Goal: Task Accomplishment & Management: Use online tool/utility

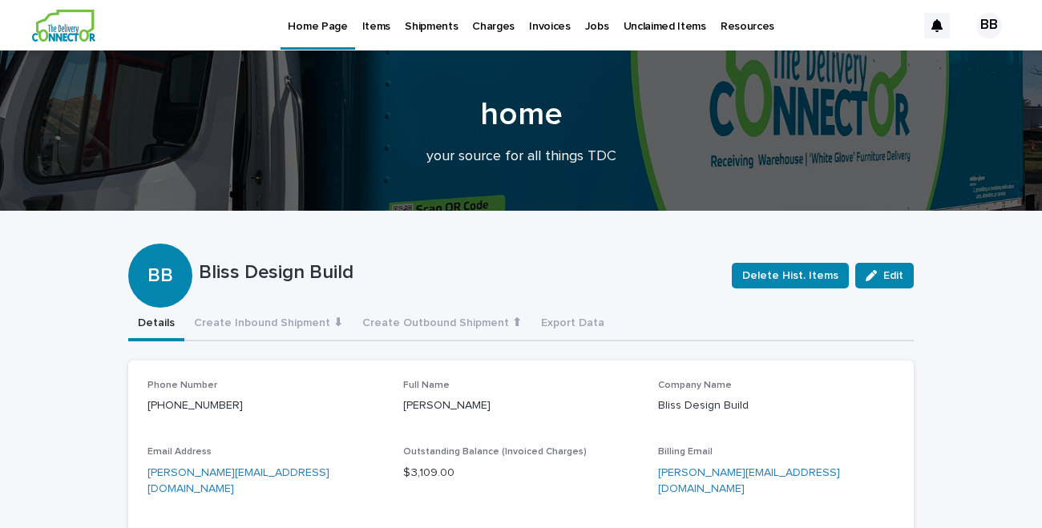
click at [373, 28] on p "Items" at bounding box center [376, 17] width 28 height 34
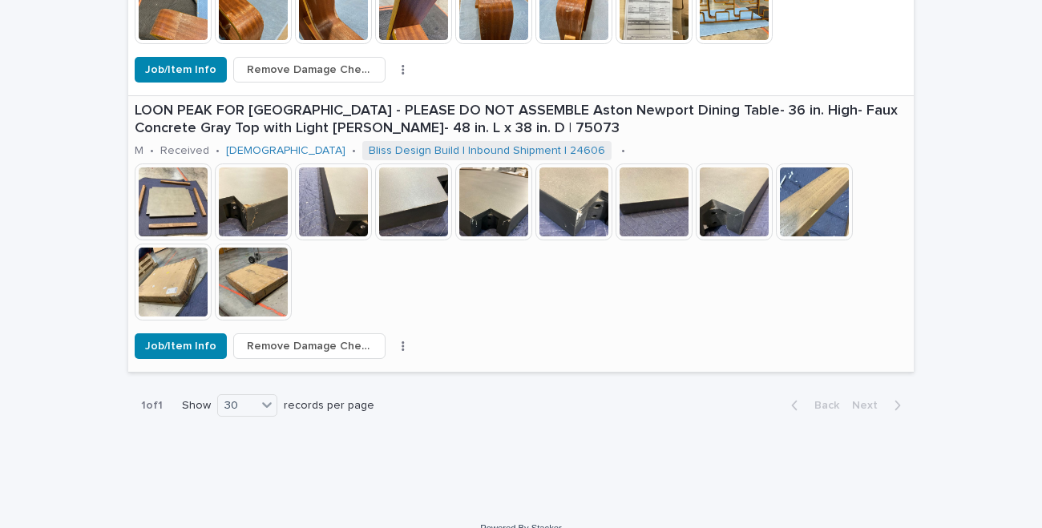
scroll to position [2027, 0]
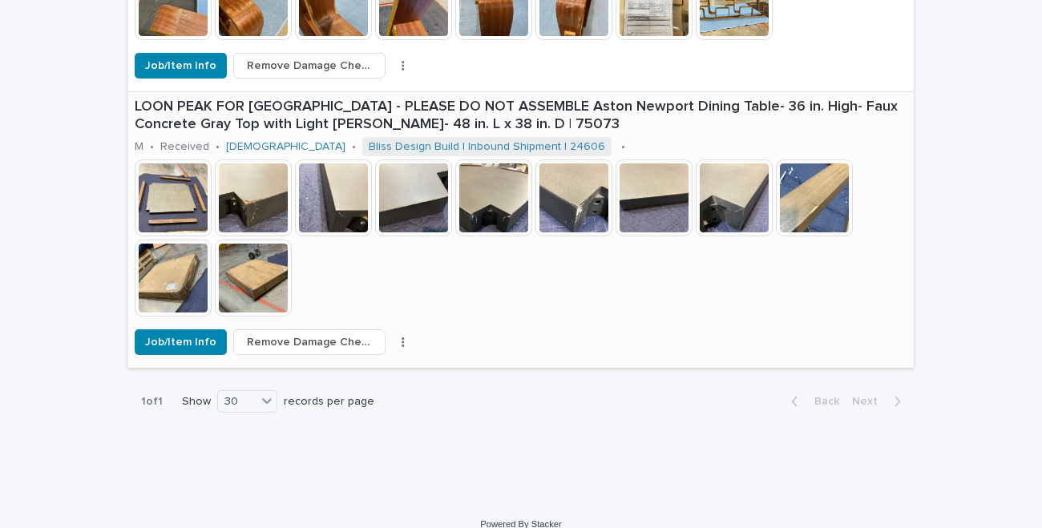
click at [392, 345] on button "button" at bounding box center [403, 342] width 22 height 11
click at [342, 386] on button "Dispose" at bounding box center [344, 375] width 106 height 26
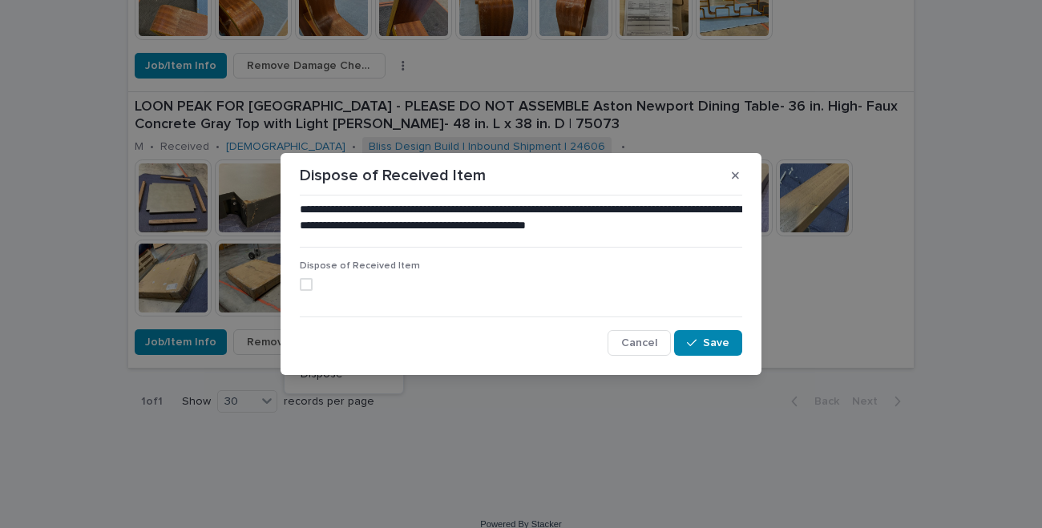
click at [307, 283] on span at bounding box center [306, 284] width 13 height 13
click at [720, 338] on span "Save" at bounding box center [716, 343] width 26 height 11
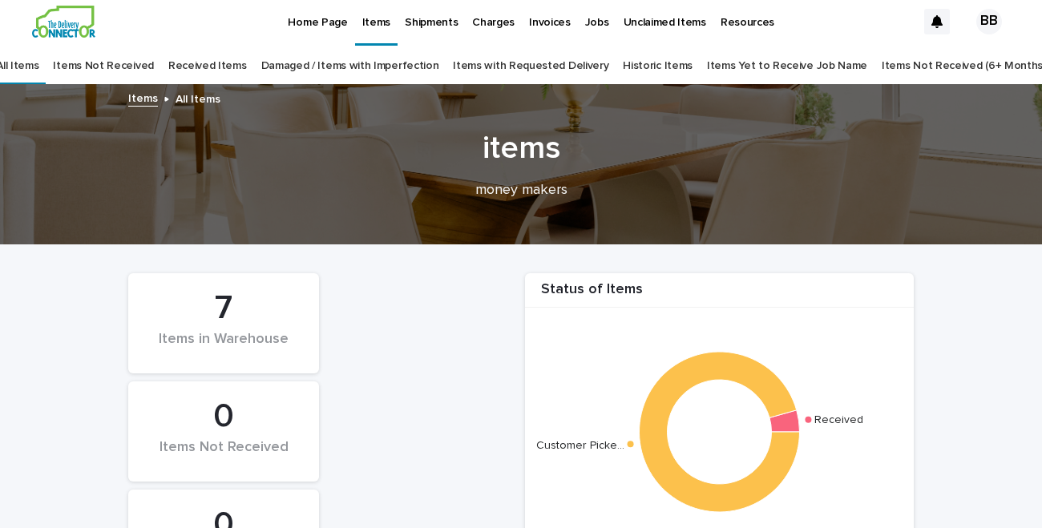
scroll to position [0, 0]
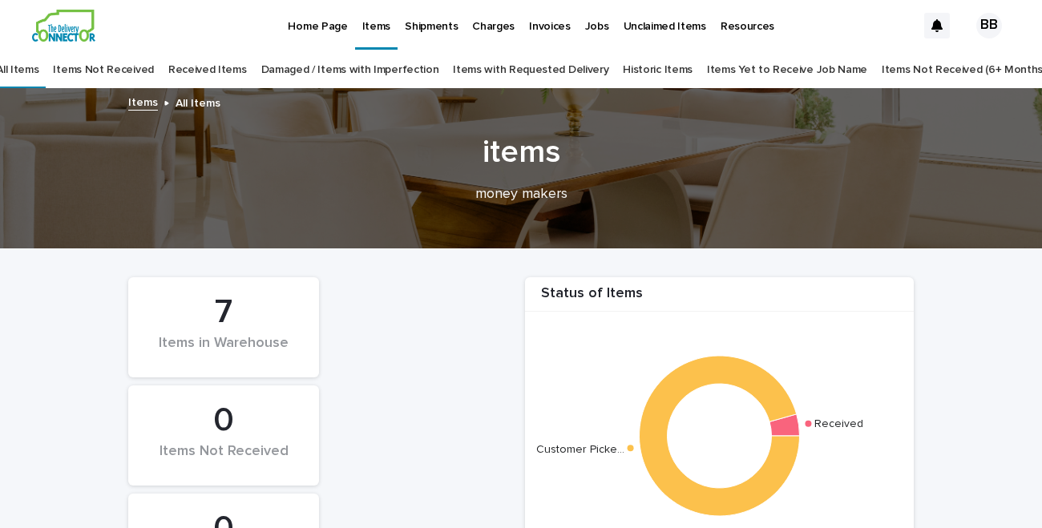
click at [662, 70] on link "Historic Items" at bounding box center [658, 70] width 70 height 38
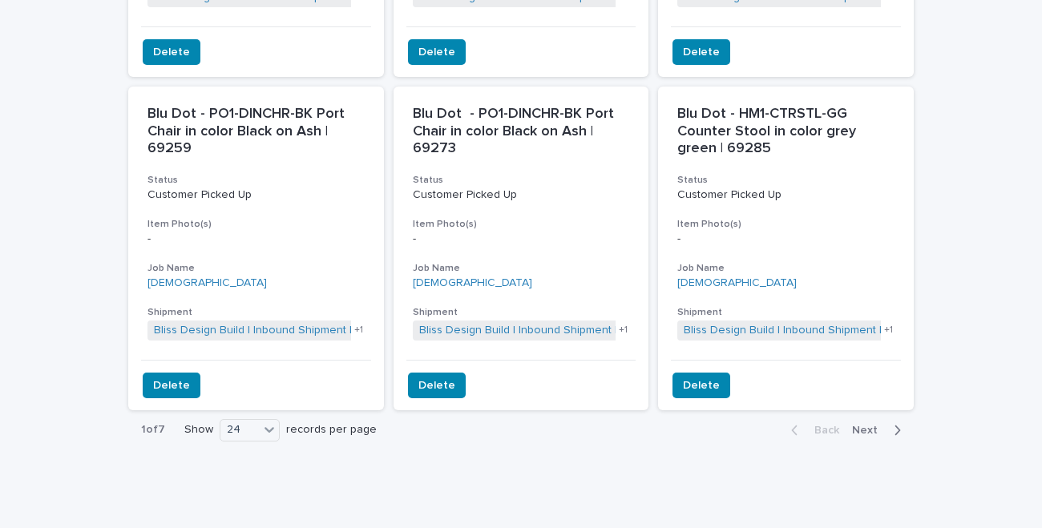
scroll to position [2637, 0]
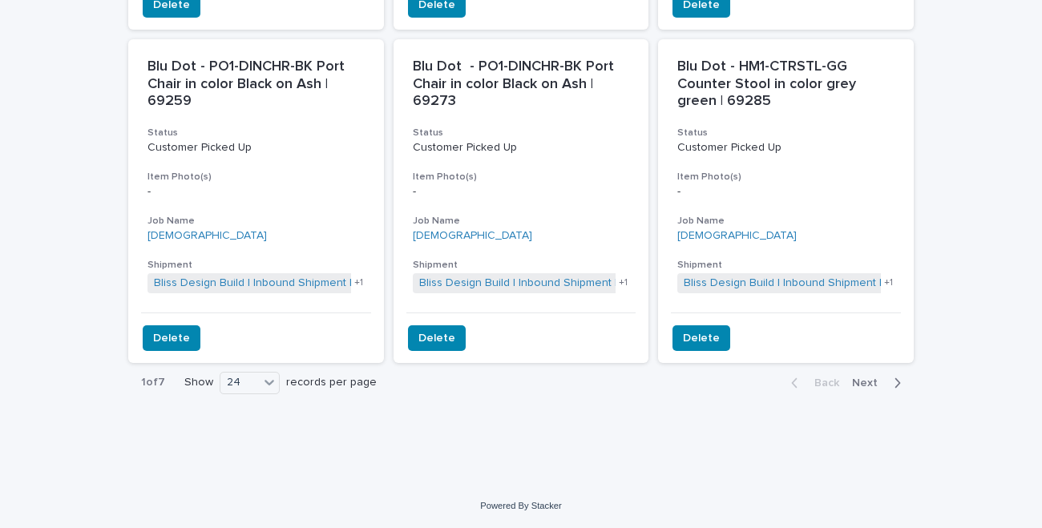
click at [899, 380] on icon "button" at bounding box center [897, 383] width 7 height 14
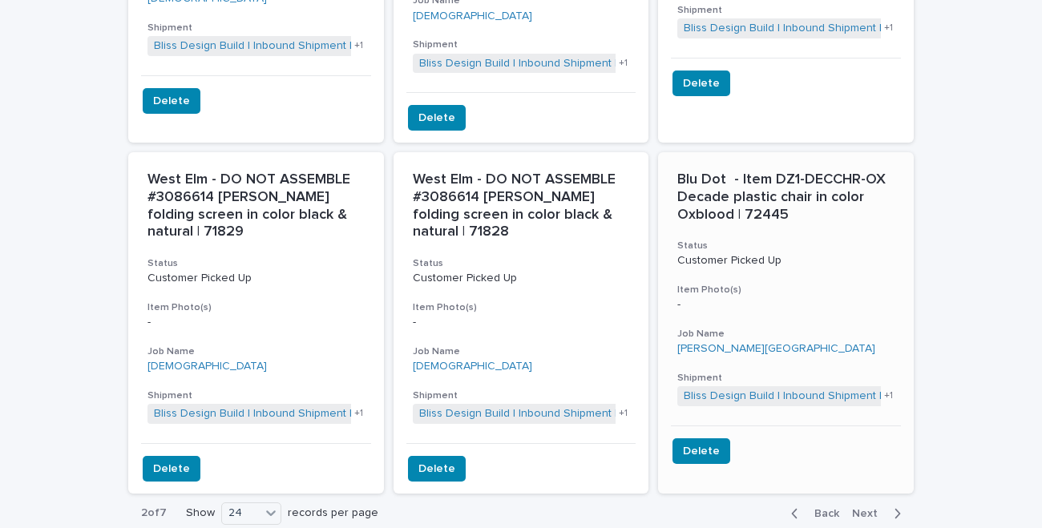
scroll to position [2709, 0]
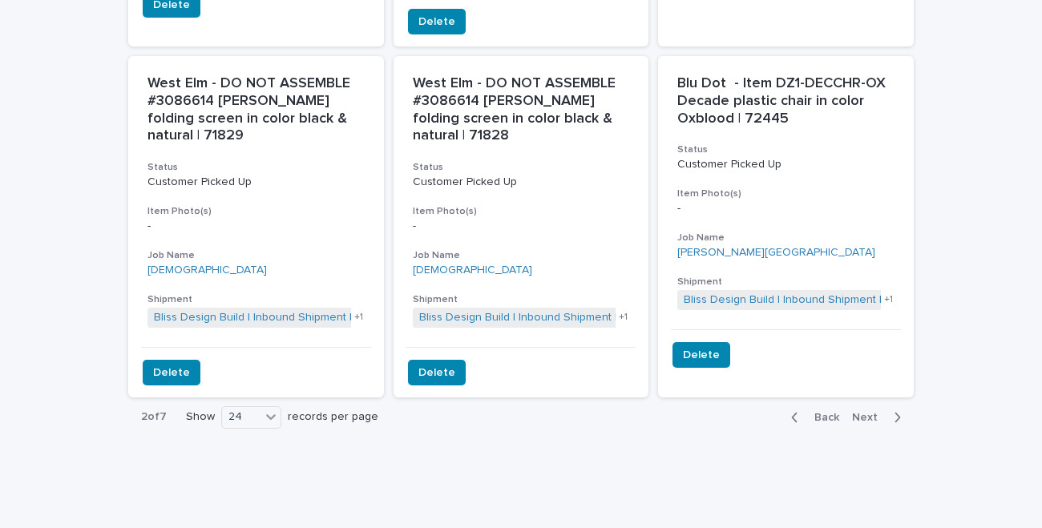
click at [898, 413] on icon "button" at bounding box center [898, 418] width 6 height 10
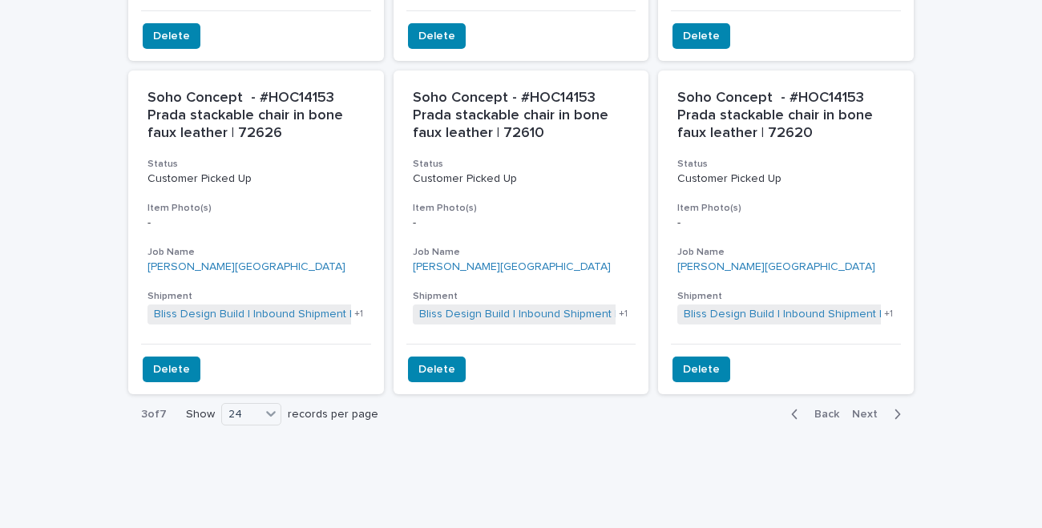
scroll to position [2621, 0]
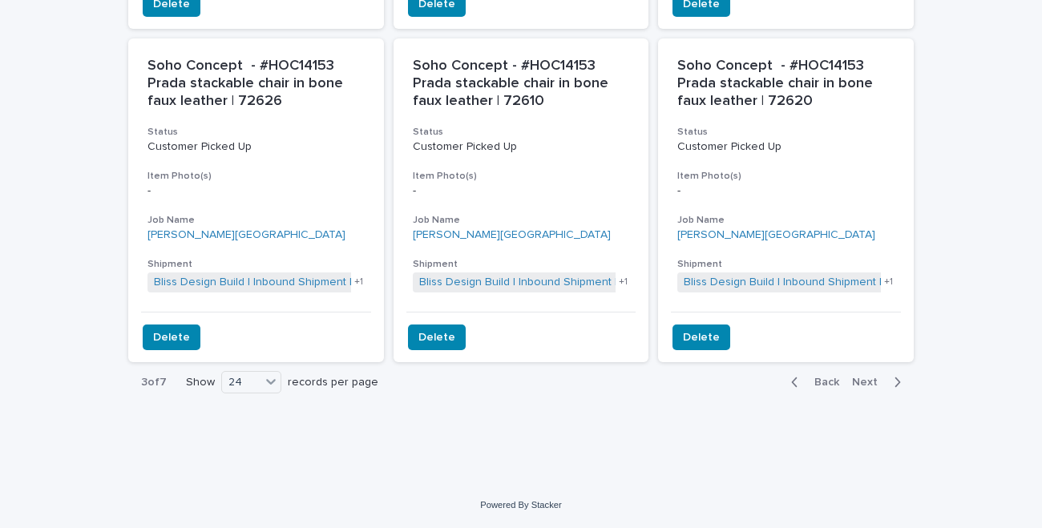
click at [904, 381] on button "Next" at bounding box center [880, 382] width 68 height 14
click at [897, 383] on icon "button" at bounding box center [897, 382] width 7 height 14
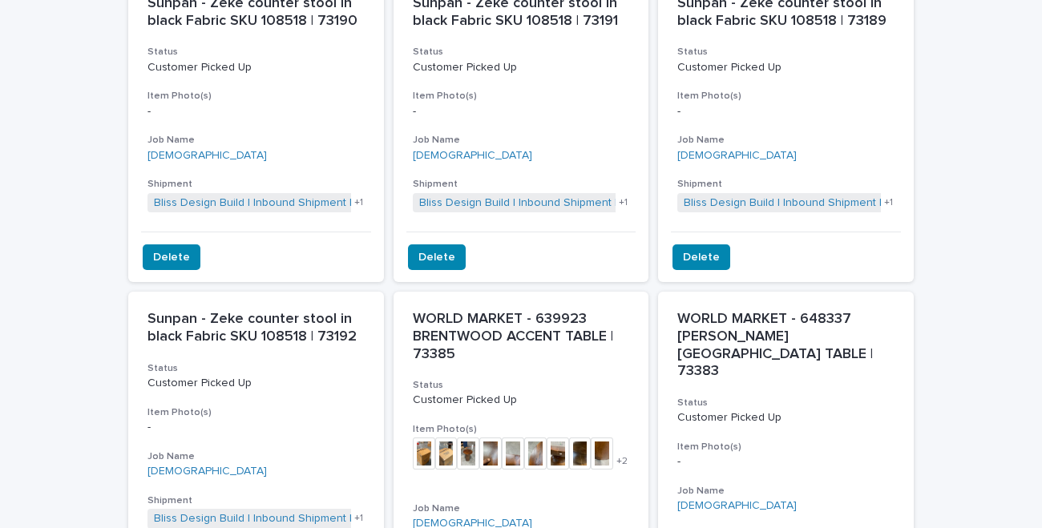
scroll to position [2581, 0]
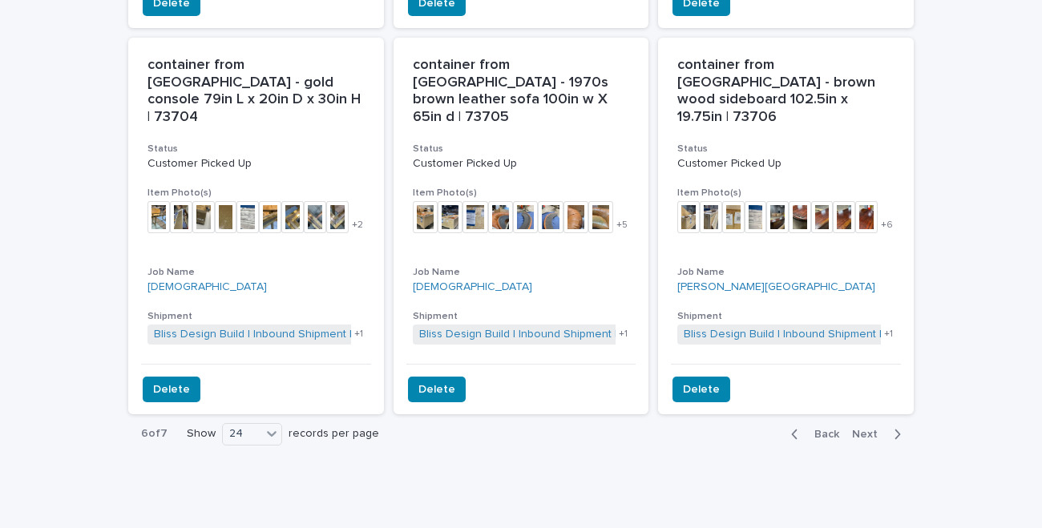
scroll to position [2766, 0]
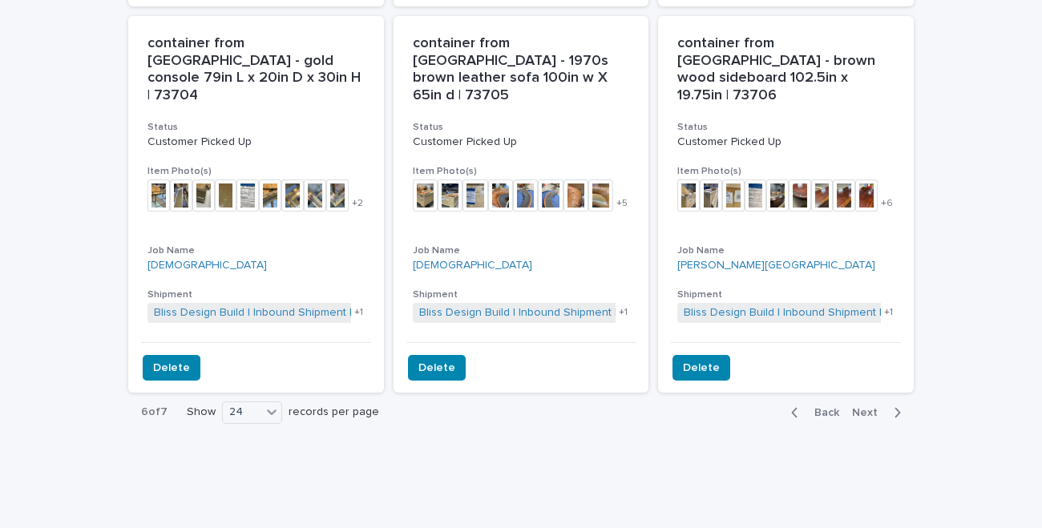
click at [898, 407] on icon "button" at bounding box center [898, 412] width 6 height 10
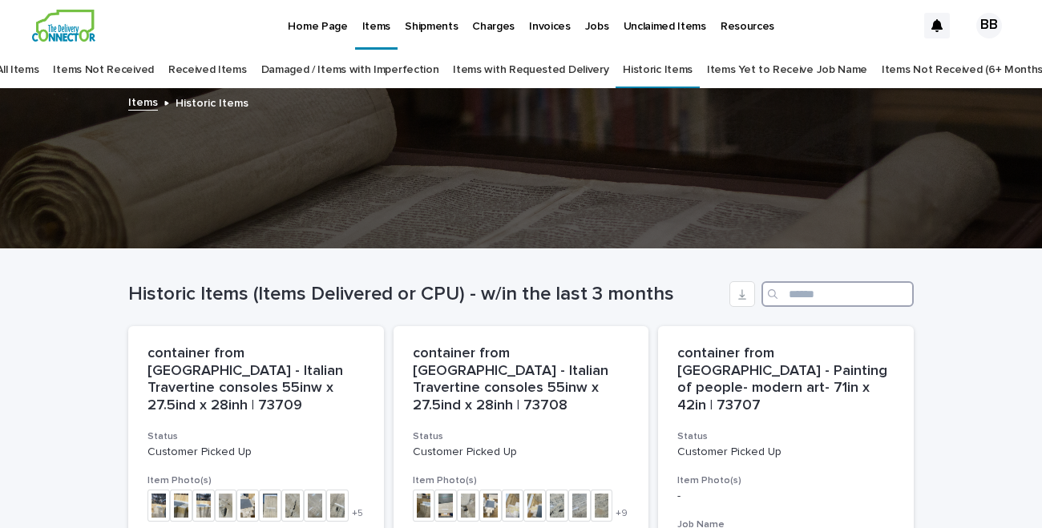
click at [820, 297] on input "Search" at bounding box center [838, 294] width 152 height 26
